Goal: Task Accomplishment & Management: Use online tool/utility

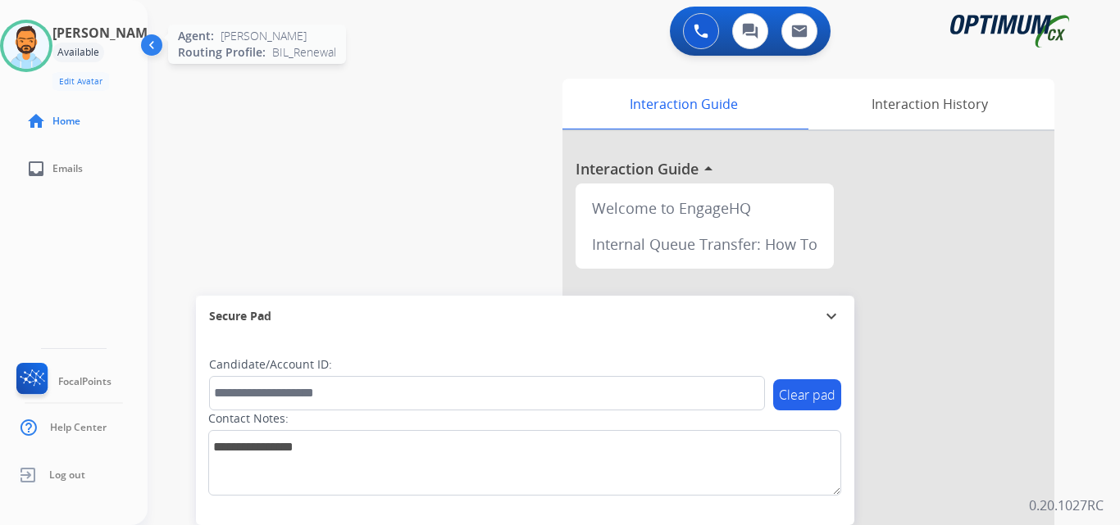
click at [37, 46] on img at bounding box center [26, 46] width 46 height 46
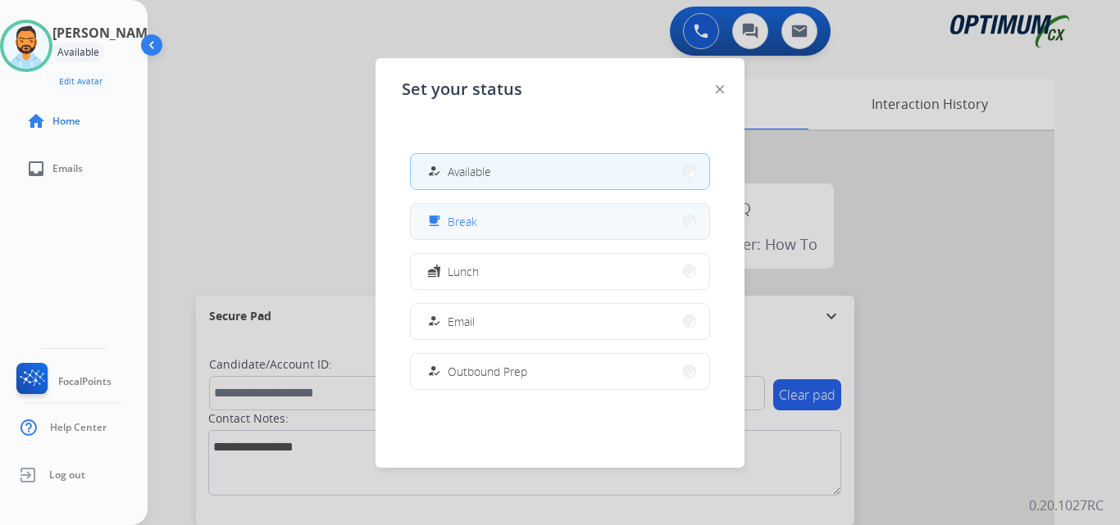
click at [550, 222] on button "free_breakfast Break" at bounding box center [560, 221] width 298 height 35
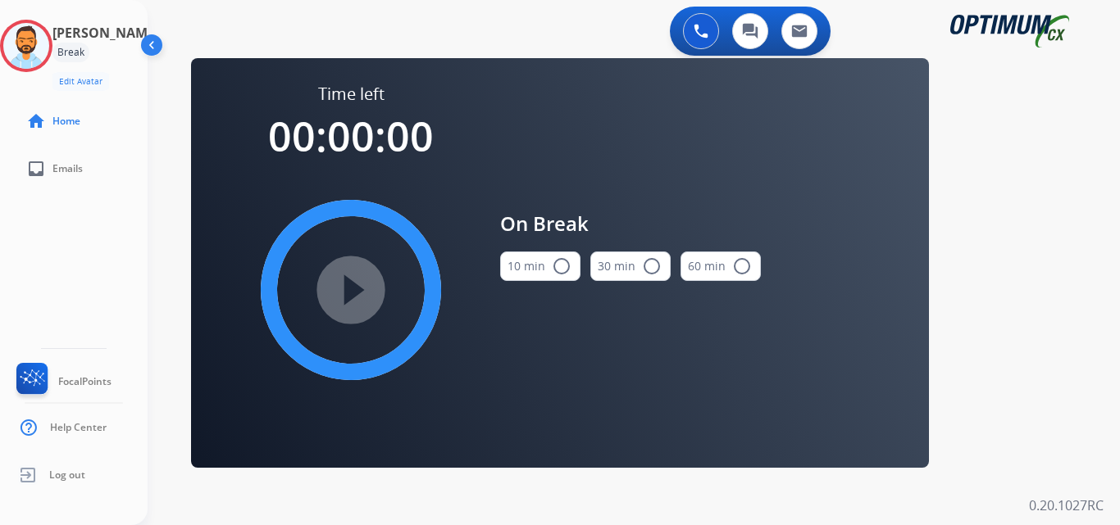
click at [552, 270] on mat-icon "radio_button_unchecked" at bounding box center [562, 267] width 20 height 20
click at [350, 284] on mat-icon "play_circle_filled" at bounding box center [351, 290] width 20 height 20
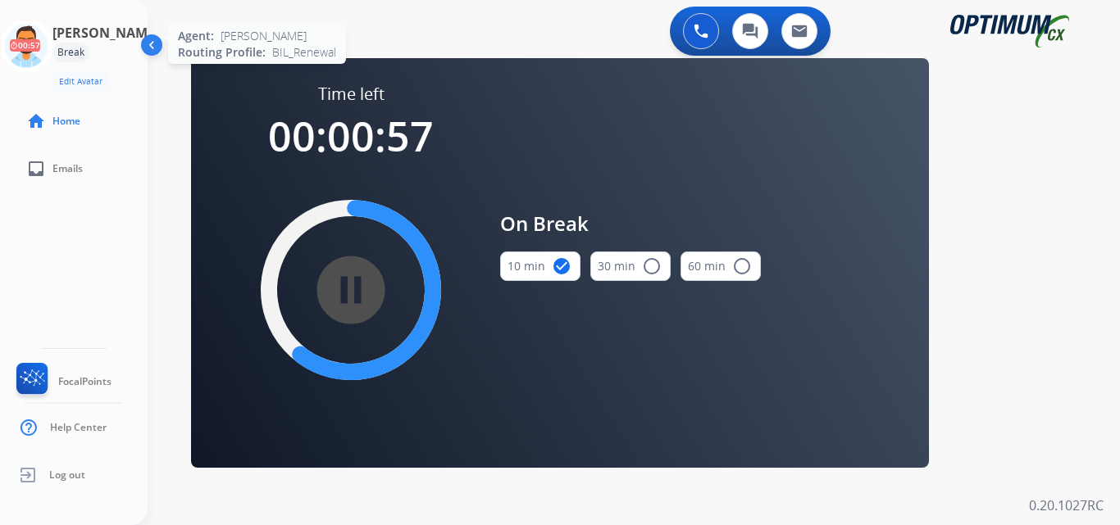
click at [42, 43] on icon at bounding box center [26, 46] width 53 height 53
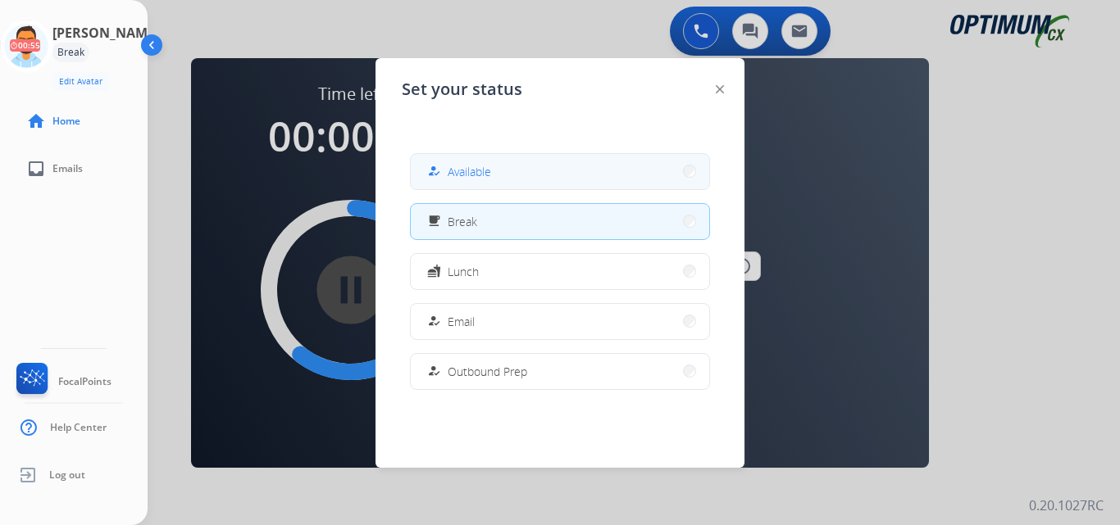
click at [484, 171] on span "Available" at bounding box center [469, 171] width 43 height 17
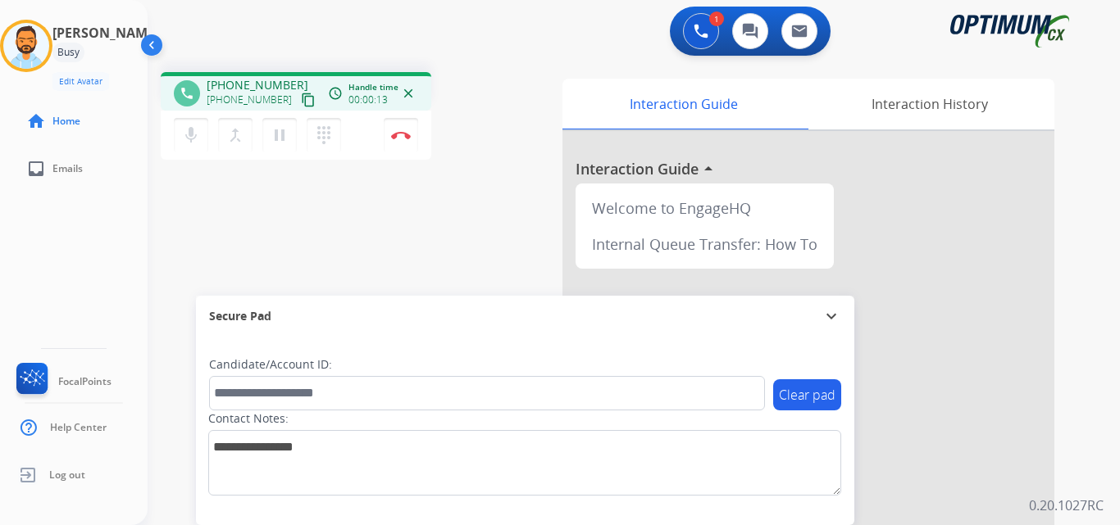
click at [301, 102] on mat-icon "content_copy" at bounding box center [308, 100] width 15 height 15
click at [410, 137] on img at bounding box center [401, 135] width 20 height 8
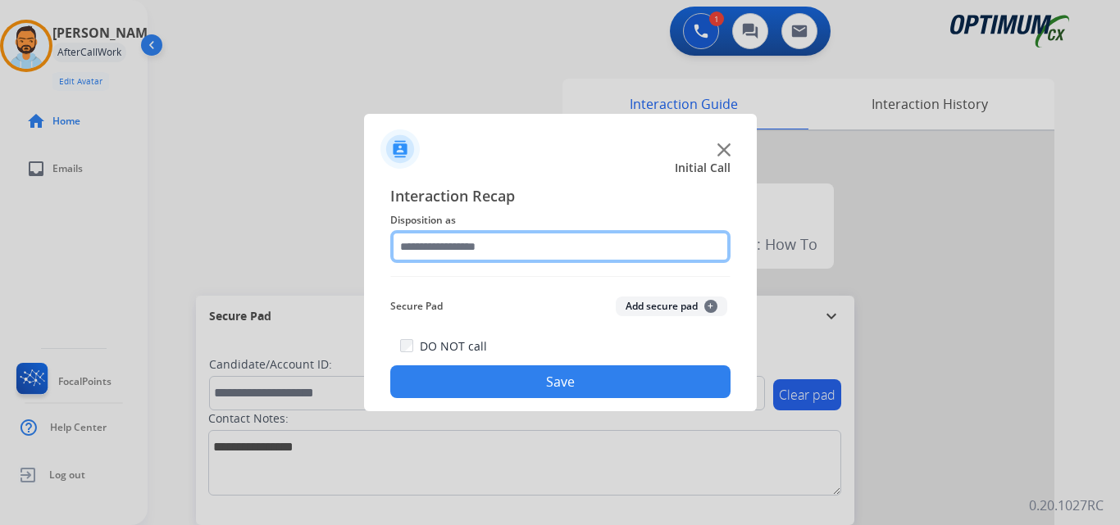
click at [549, 240] on input "text" at bounding box center [560, 246] width 340 height 33
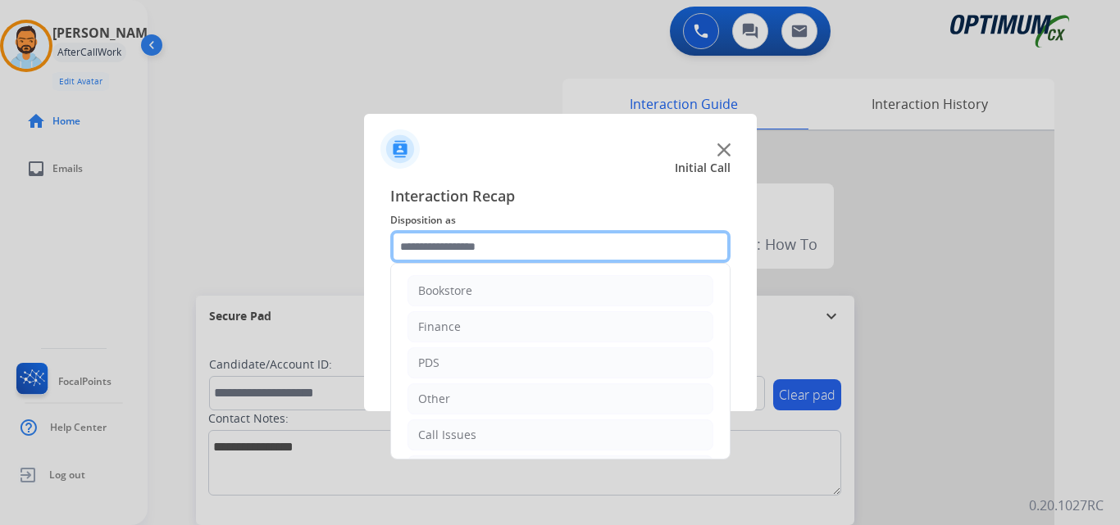
scroll to position [111, 0]
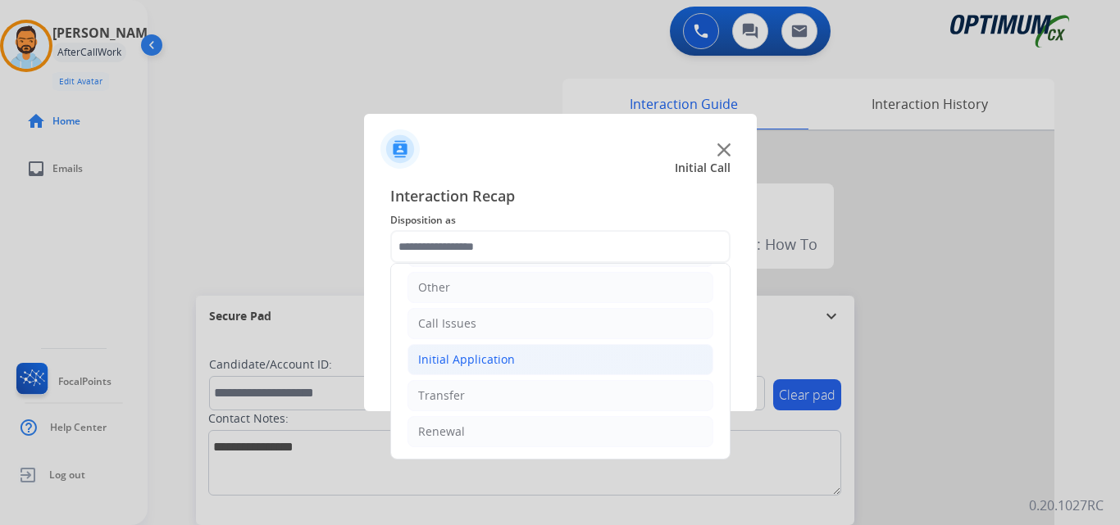
click at [509, 348] on li "Initial Application" at bounding box center [560, 359] width 306 height 31
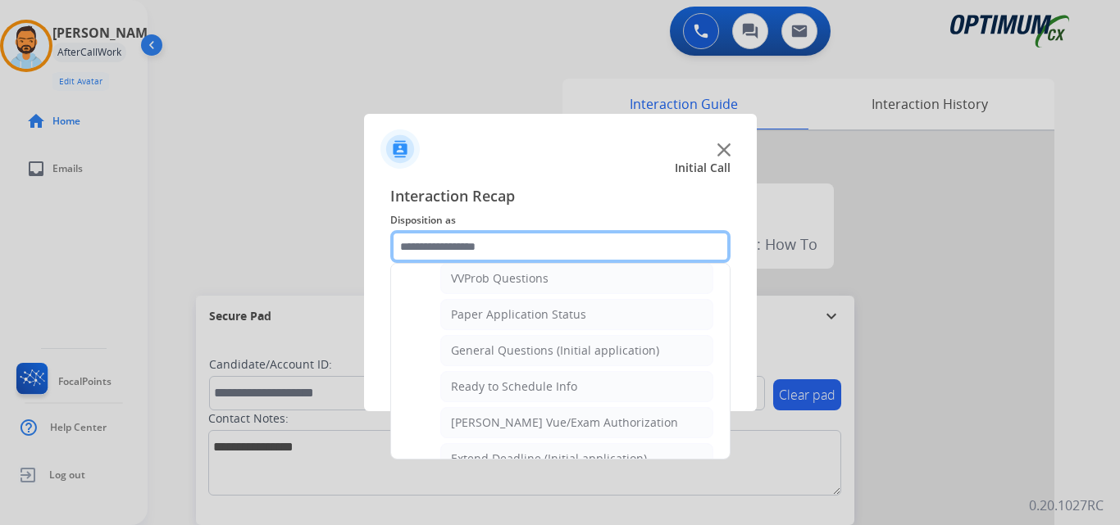
scroll to position [889, 0]
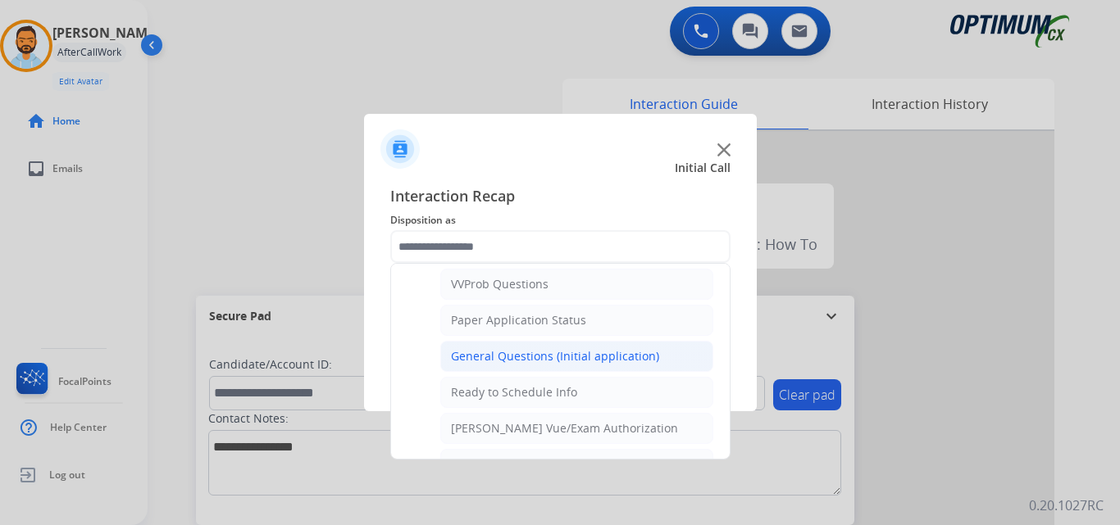
click at [530, 355] on div "General Questions (Initial application)" at bounding box center [555, 356] width 208 height 16
type input "**********"
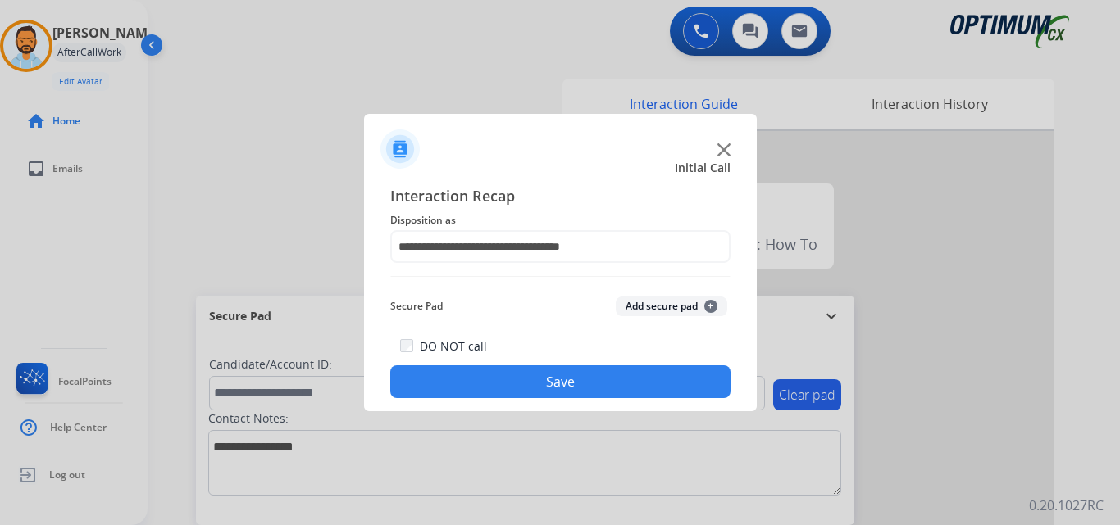
click at [527, 384] on button "Save" at bounding box center [560, 382] width 340 height 33
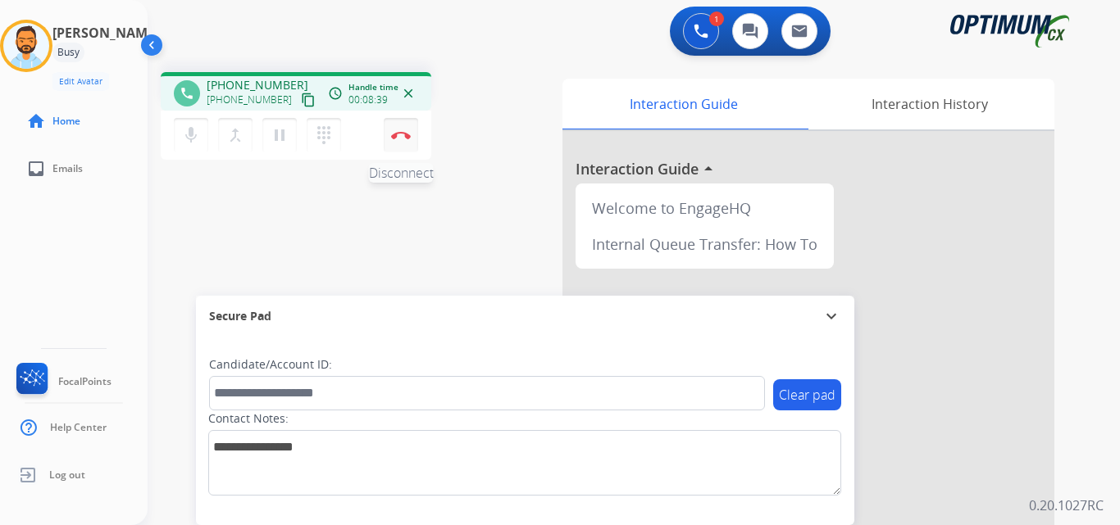
click at [407, 139] on button "Disconnect" at bounding box center [401, 135] width 34 height 34
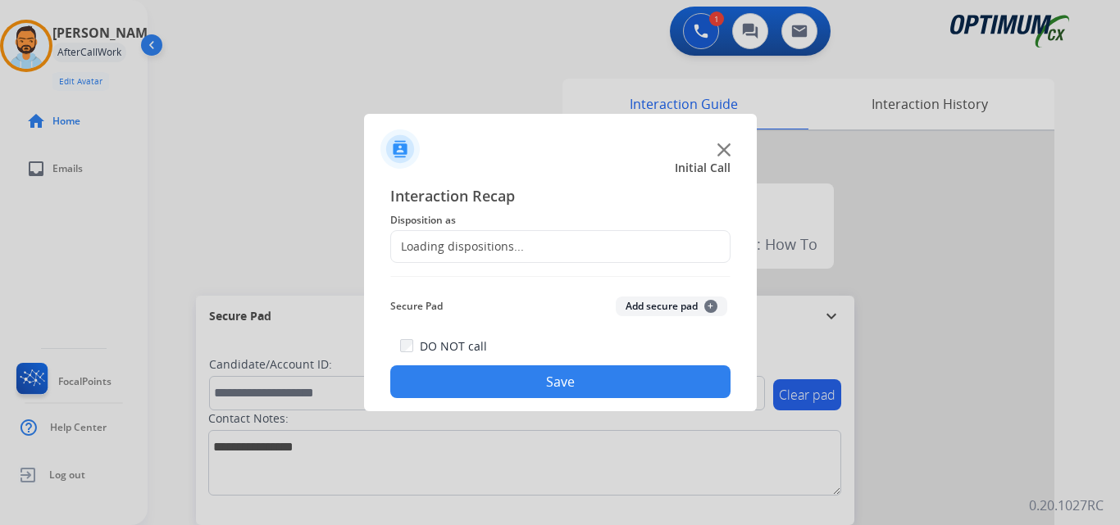
click at [598, 243] on div "Loading dispositions..." at bounding box center [560, 246] width 340 height 33
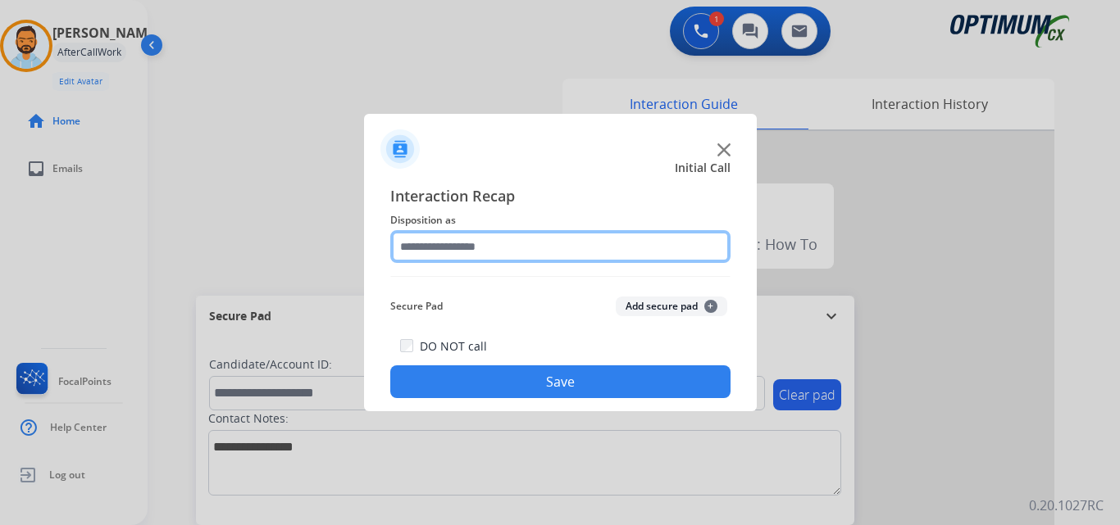
click at [564, 239] on input "text" at bounding box center [560, 246] width 340 height 33
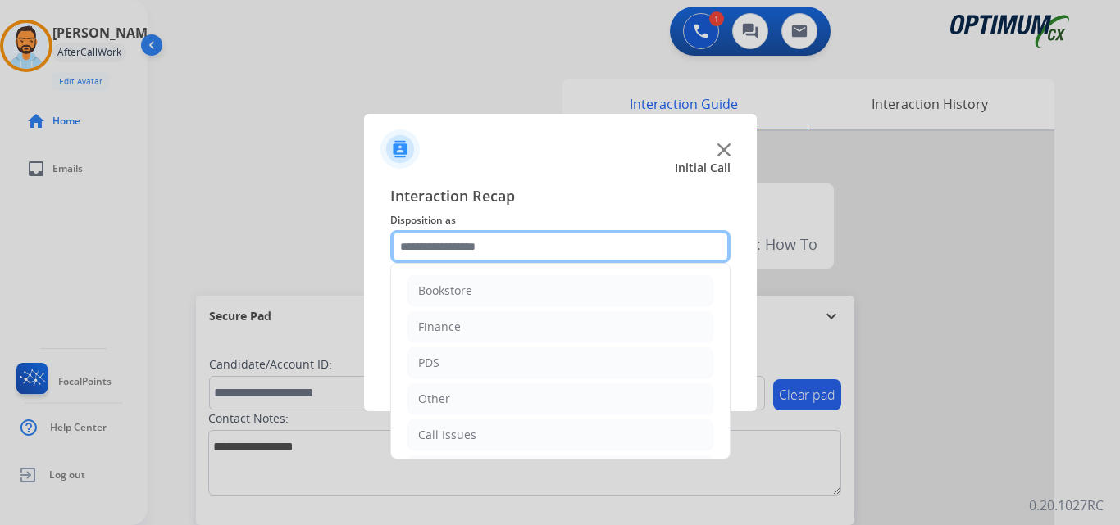
scroll to position [111, 0]
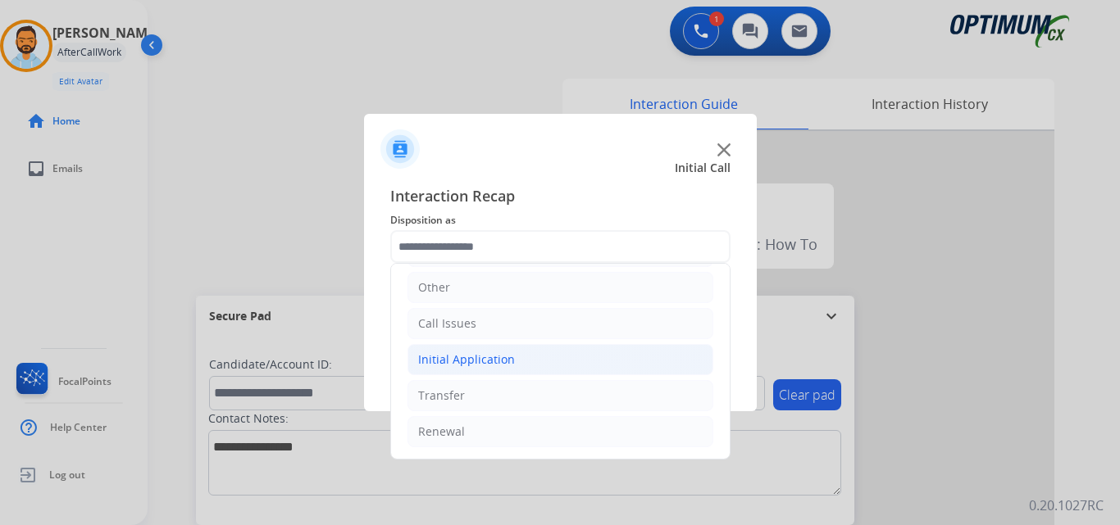
click at [515, 350] on li "Initial Application" at bounding box center [560, 359] width 306 height 31
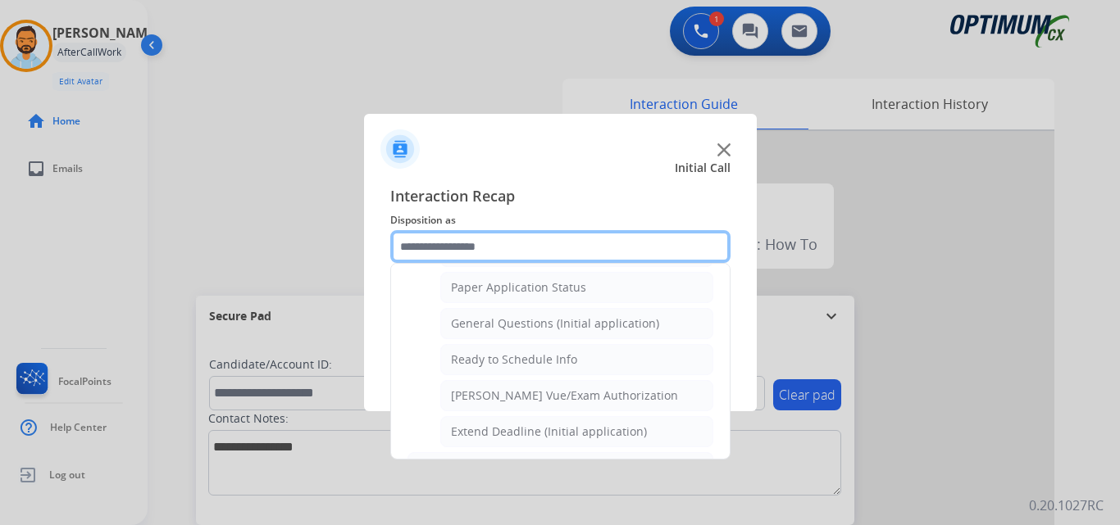
scroll to position [898, 0]
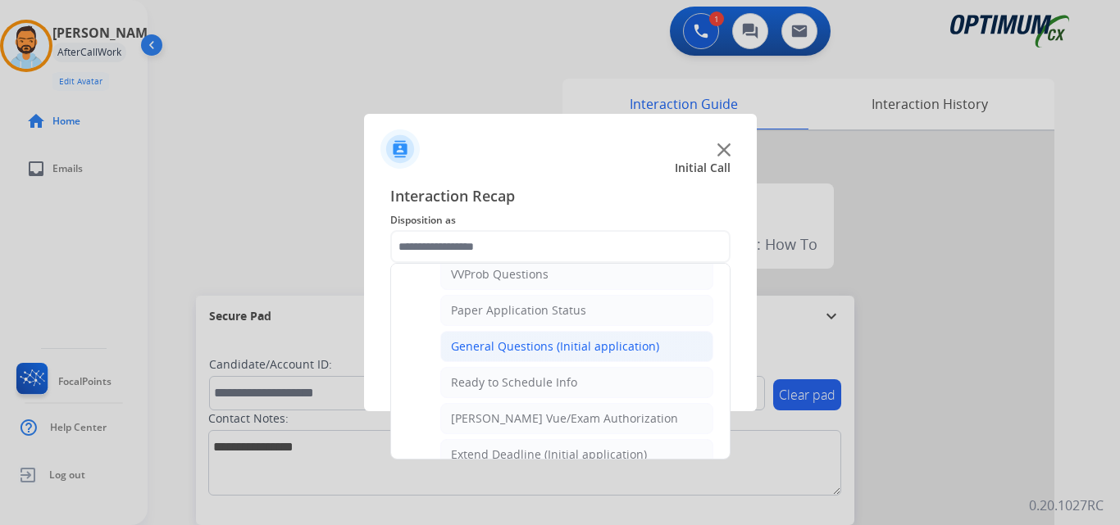
click at [554, 348] on div "General Questions (Initial application)" at bounding box center [555, 347] width 208 height 16
type input "**********"
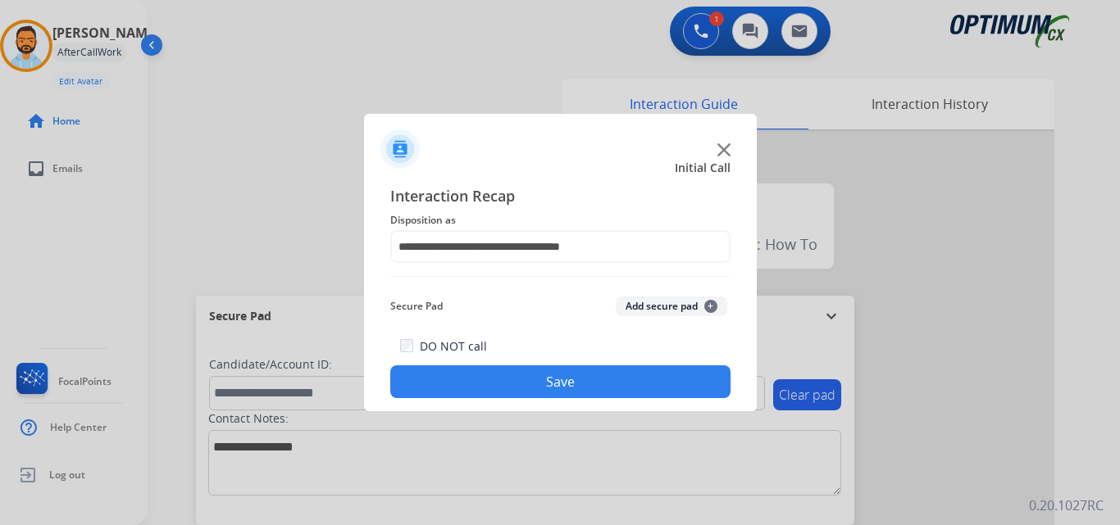
click at [546, 383] on button "Save" at bounding box center [560, 382] width 340 height 33
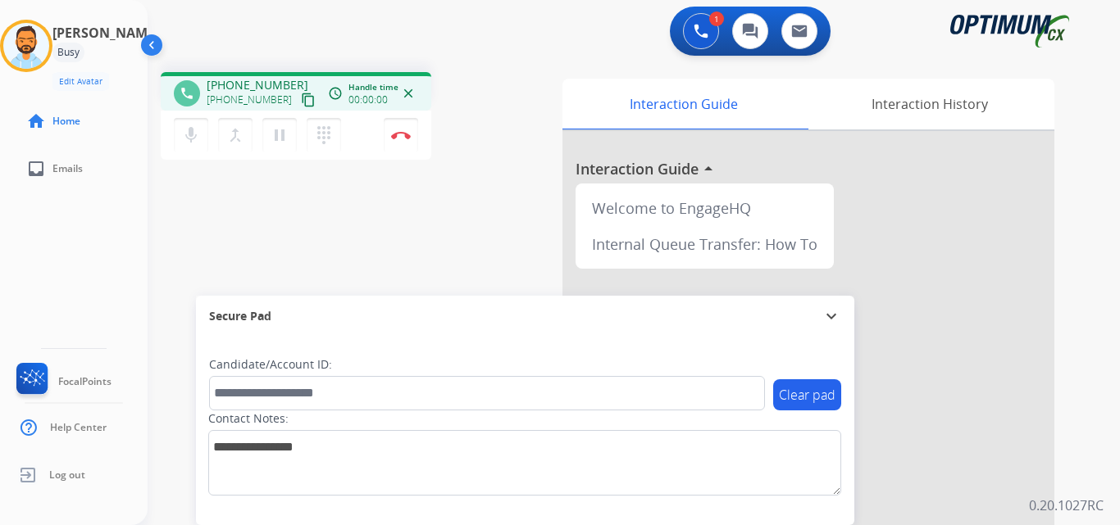
click at [301, 106] on mat-icon "content_copy" at bounding box center [308, 100] width 15 height 15
click at [389, 147] on button "Disconnect" at bounding box center [401, 135] width 34 height 34
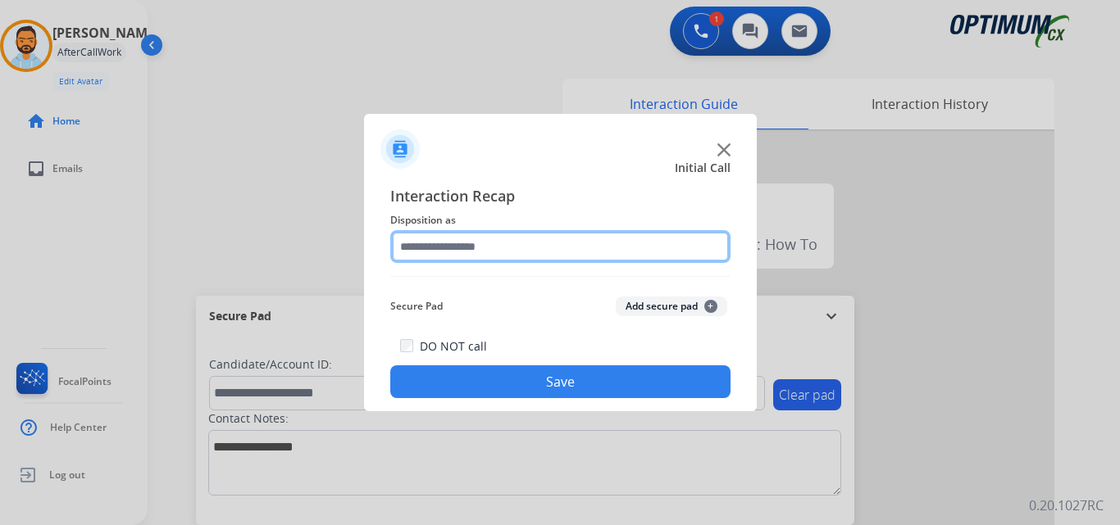
click at [507, 245] on input "text" at bounding box center [560, 246] width 340 height 33
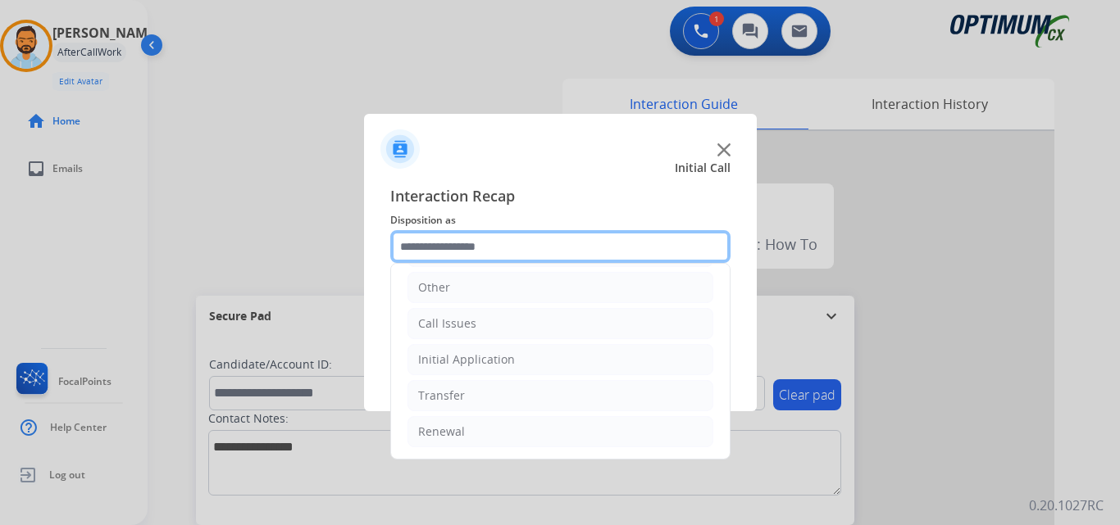
scroll to position [0, 0]
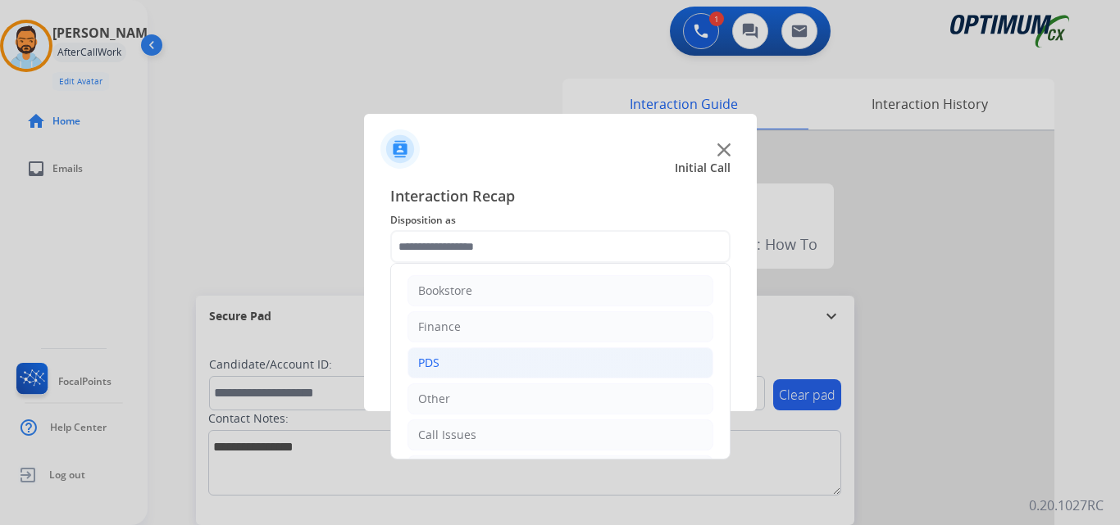
click at [471, 359] on li "PDS" at bounding box center [560, 363] width 306 height 31
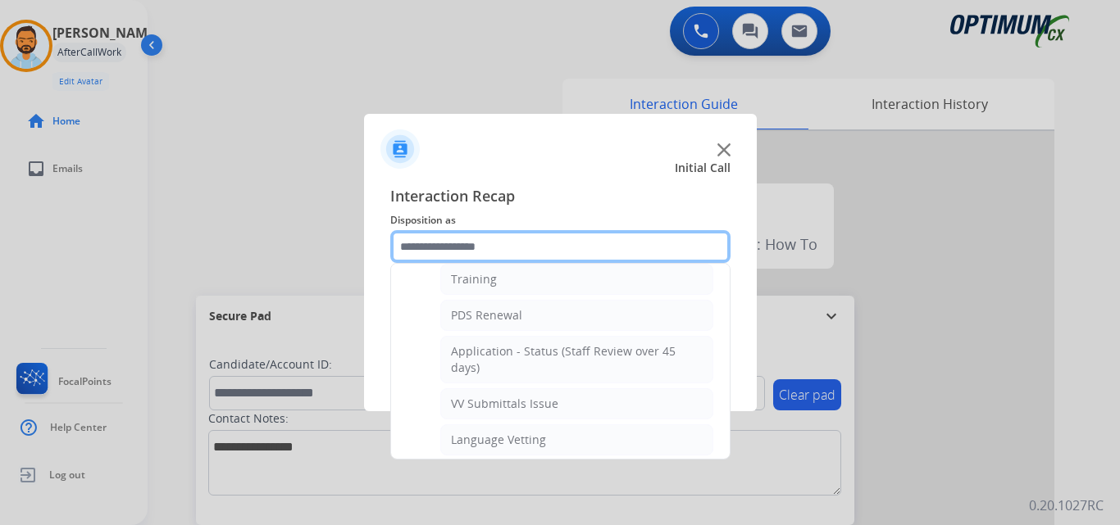
scroll to position [211, 0]
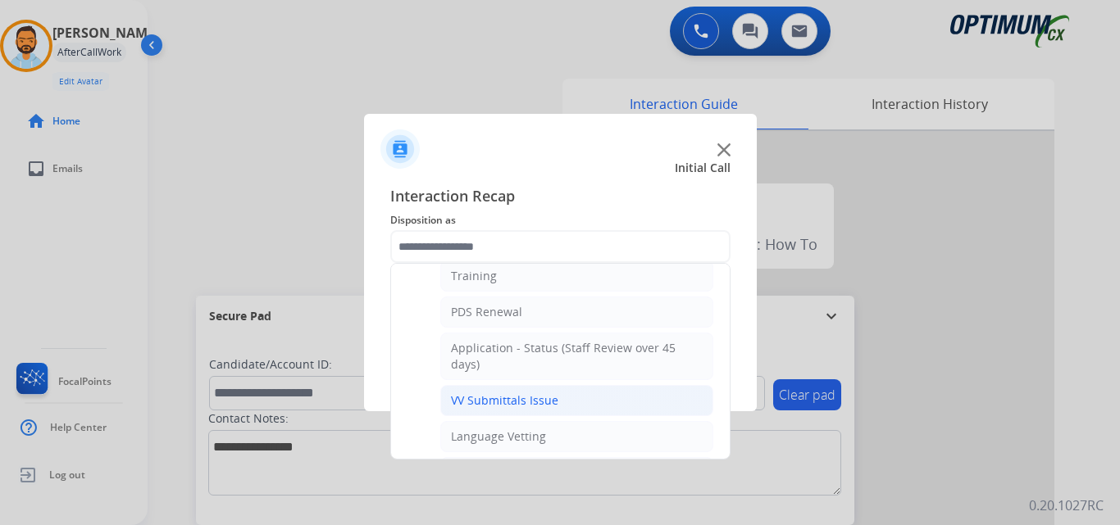
click at [557, 397] on li "VV Submittals Issue" at bounding box center [576, 400] width 273 height 31
type input "**********"
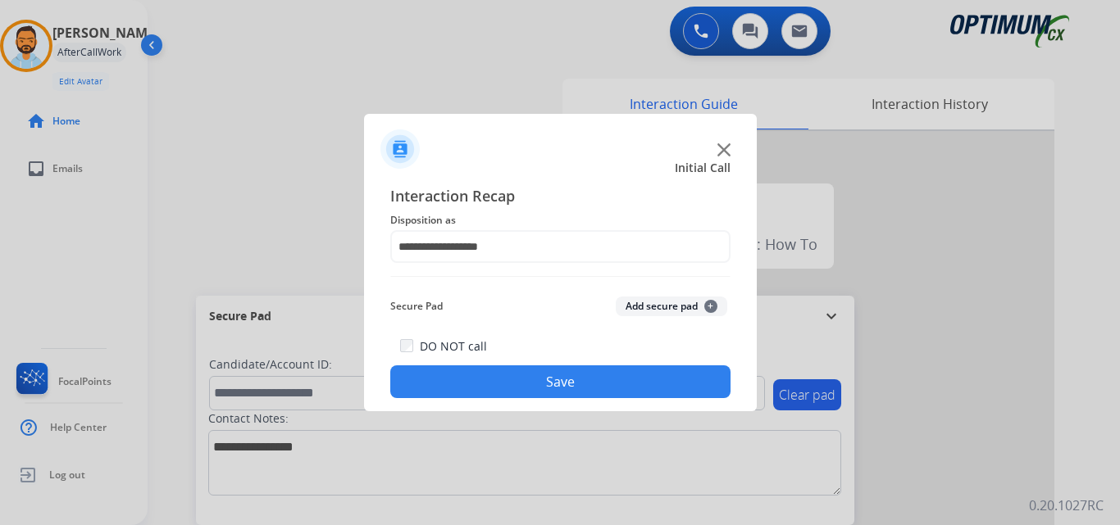
click at [548, 389] on button "Save" at bounding box center [560, 382] width 340 height 33
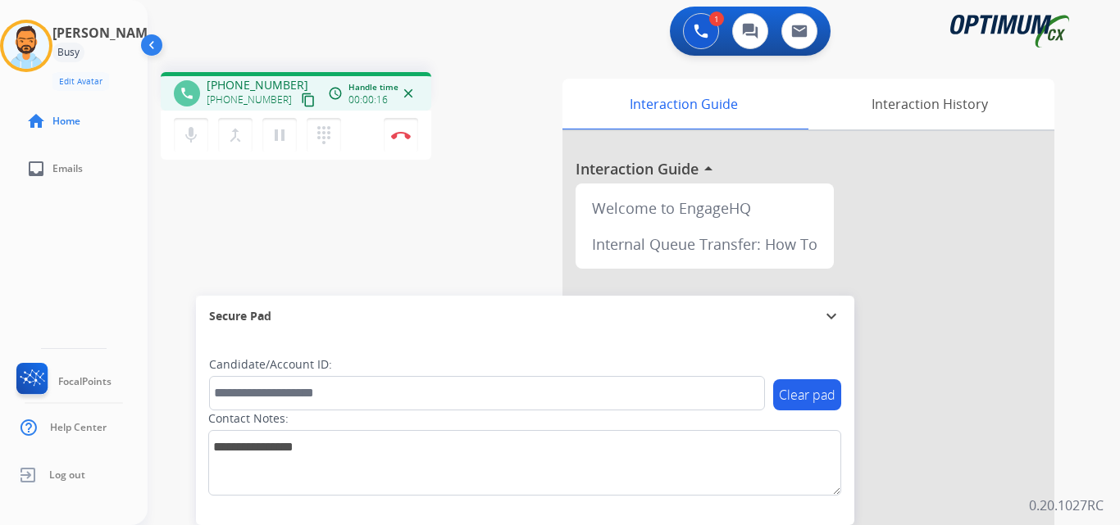
click at [301, 96] on mat-icon "content_copy" at bounding box center [308, 100] width 15 height 15
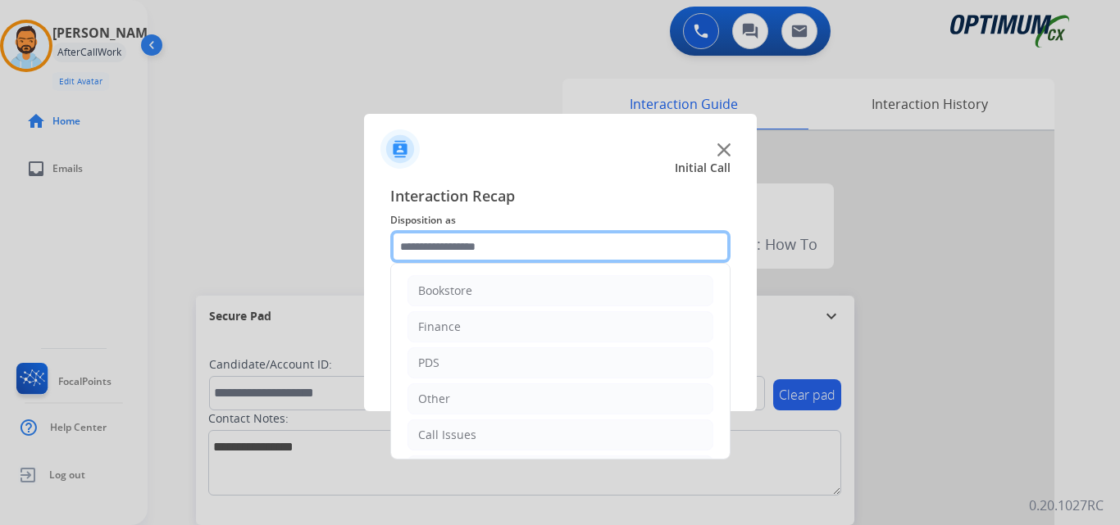
click at [503, 243] on input "text" at bounding box center [560, 246] width 340 height 33
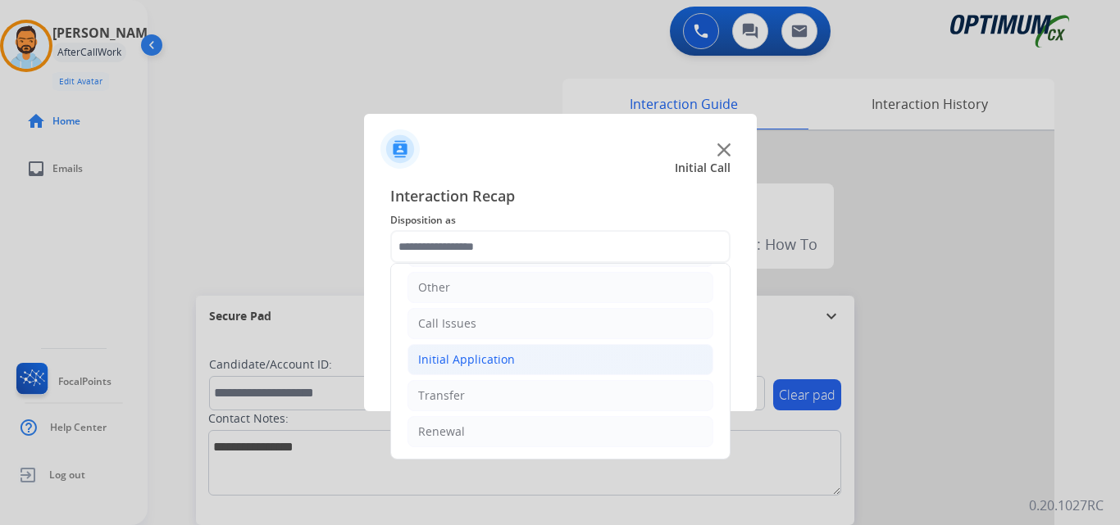
click at [518, 356] on li "Initial Application" at bounding box center [560, 359] width 306 height 31
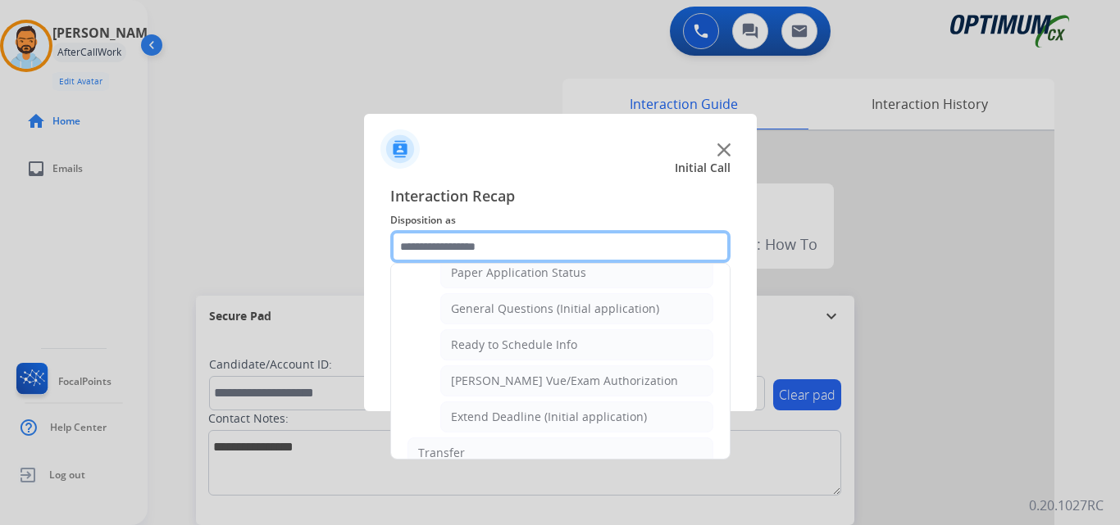
scroll to position [935, 0]
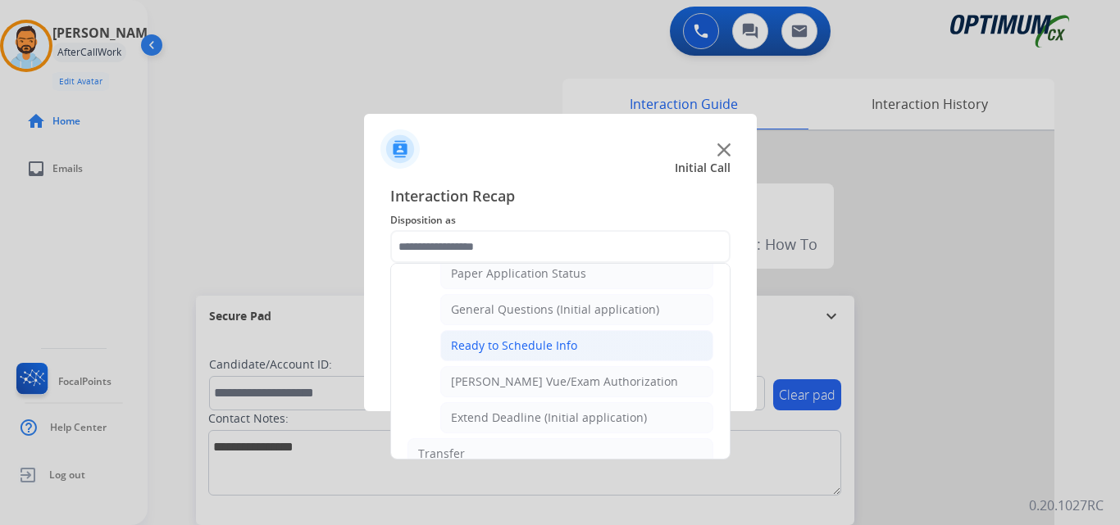
click at [562, 350] on div "Ready to Schedule Info" at bounding box center [514, 346] width 126 height 16
type input "**********"
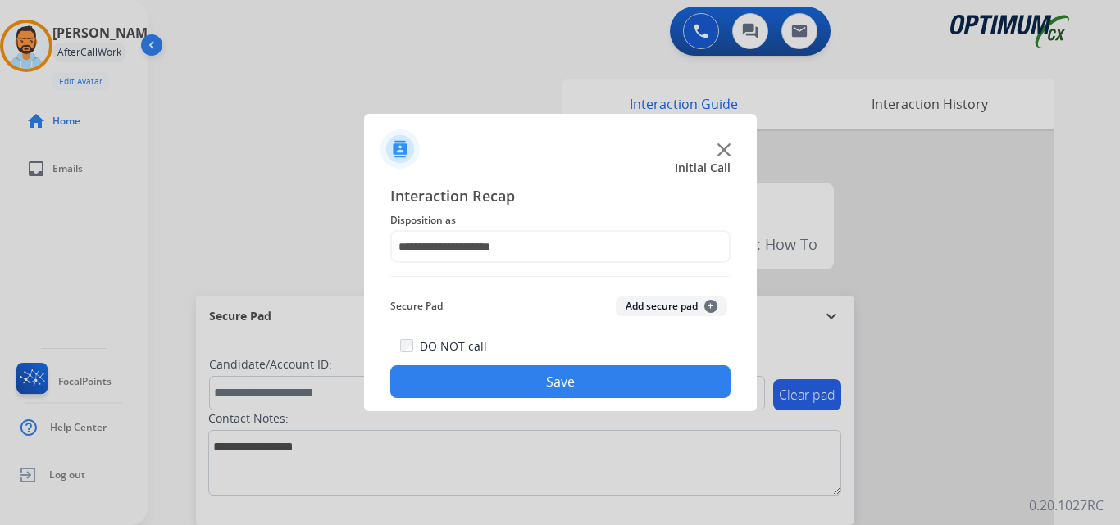
click at [548, 380] on button "Save" at bounding box center [560, 382] width 340 height 33
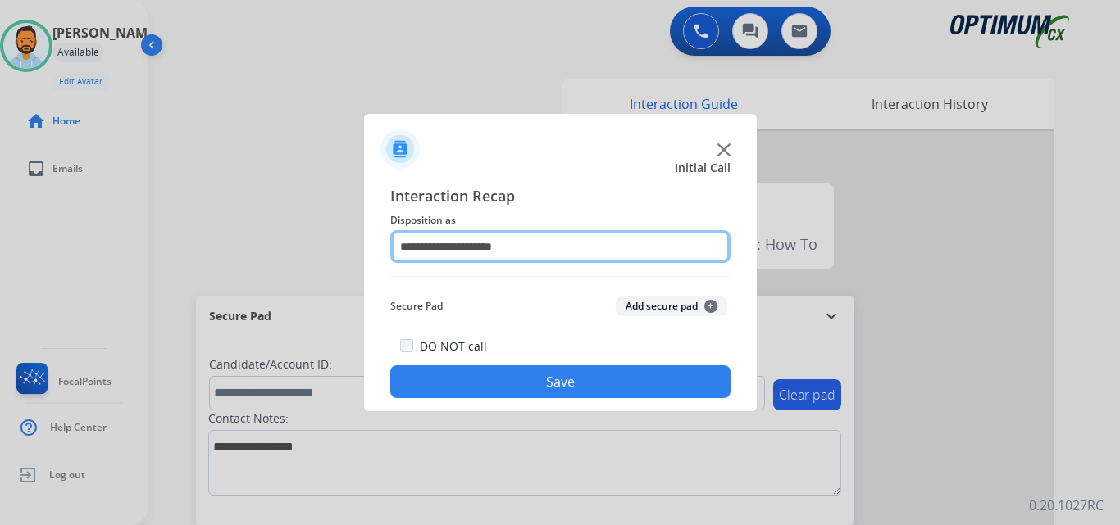
click at [527, 243] on input "**********" at bounding box center [560, 246] width 340 height 33
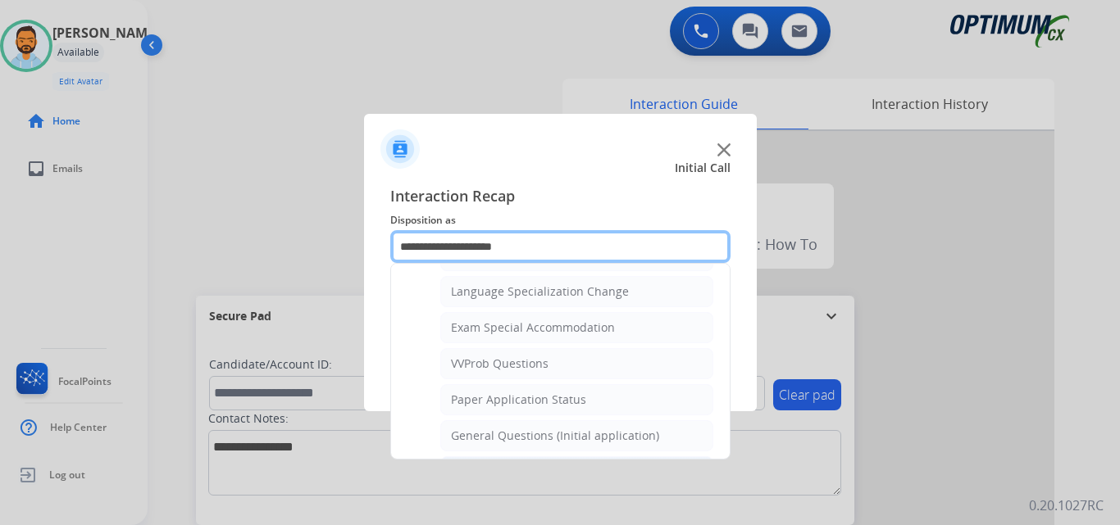
scroll to position [994, 0]
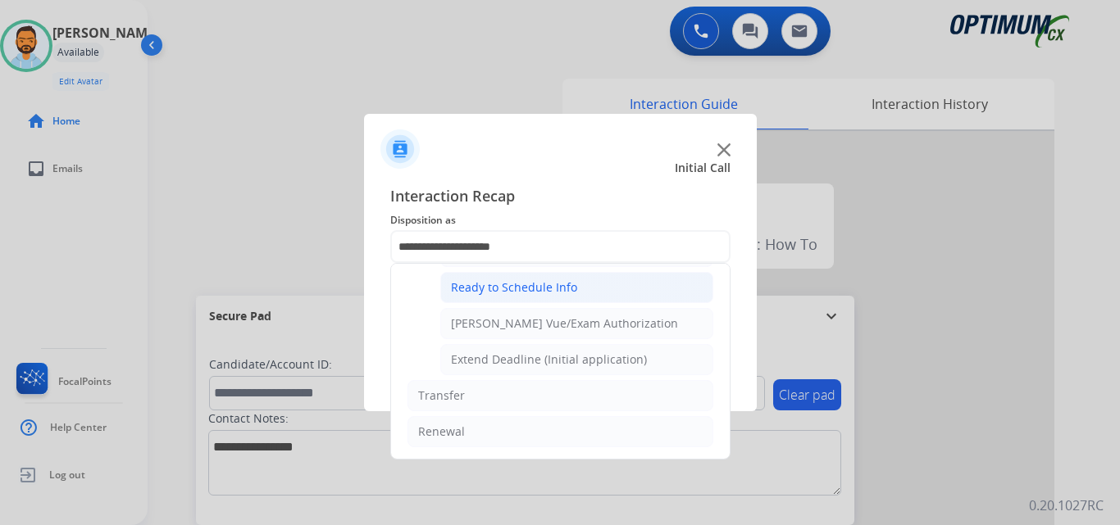
click at [309, 225] on div at bounding box center [560, 262] width 1120 height 525
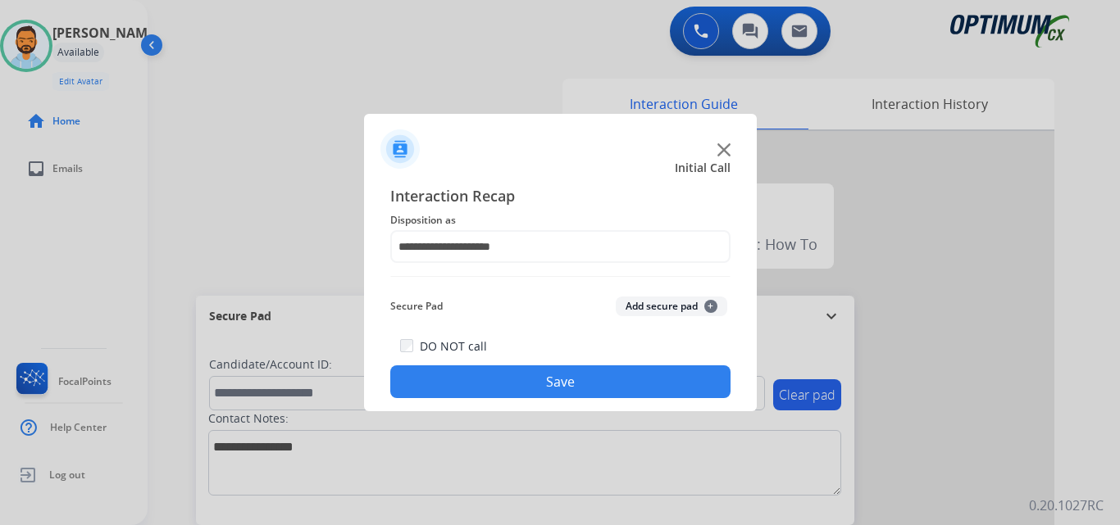
click at [511, 394] on button "Save" at bounding box center [560, 382] width 340 height 33
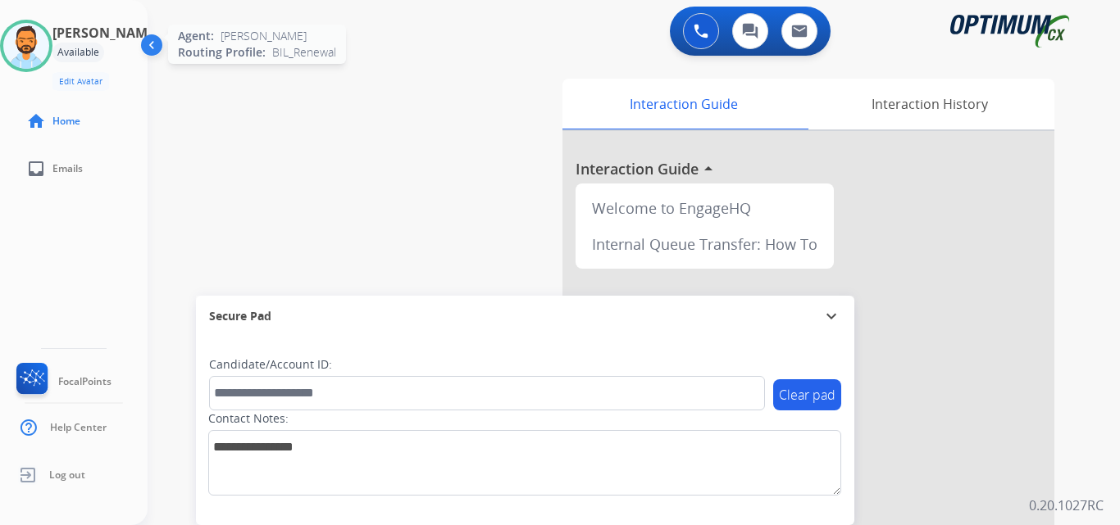
click at [39, 39] on img at bounding box center [26, 46] width 46 height 46
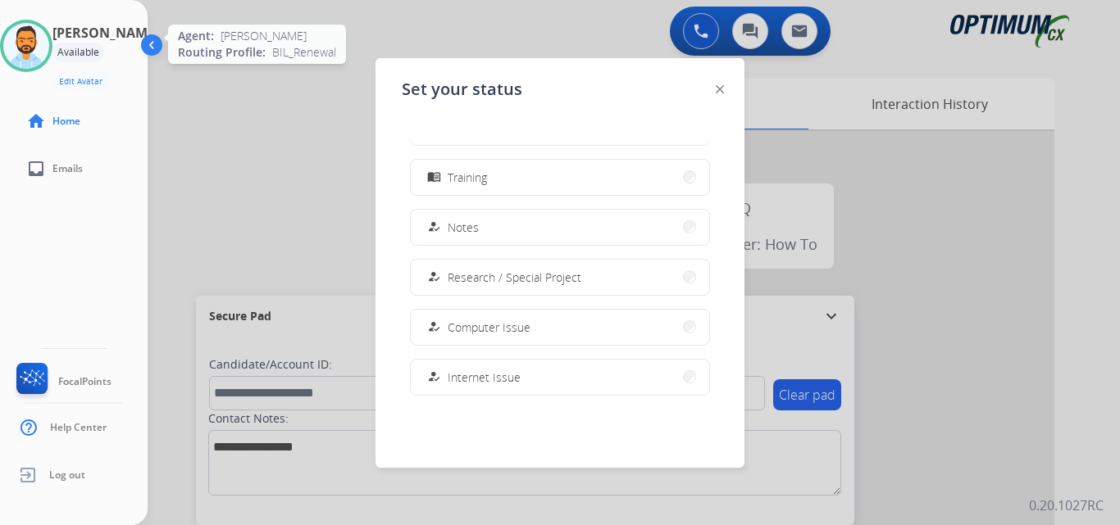
scroll to position [409, 0]
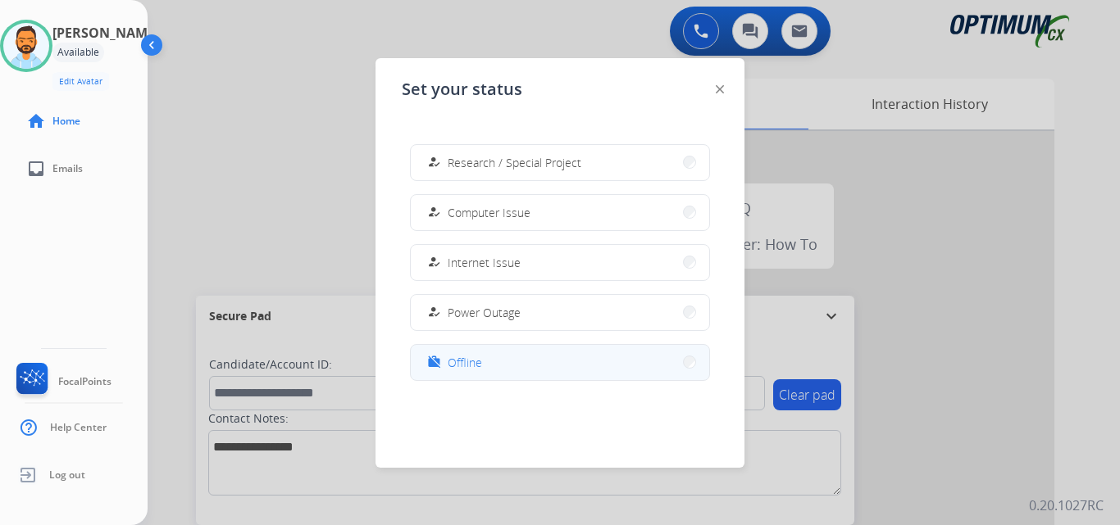
click at [460, 349] on button "work_off Offline" at bounding box center [560, 362] width 298 height 35
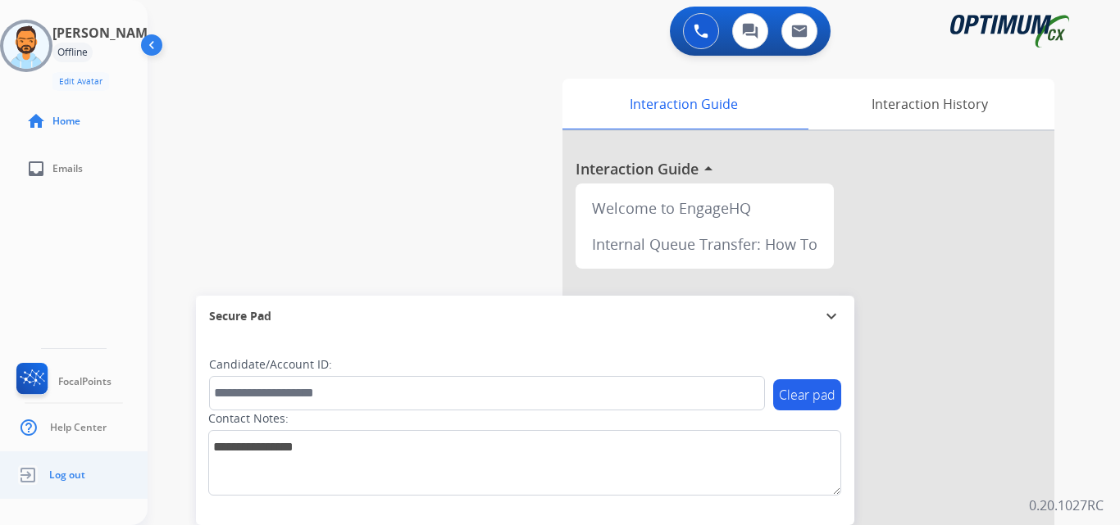
click at [78, 467] on link "Log out" at bounding box center [49, 475] width 72 height 31
